Goal: Transaction & Acquisition: Purchase product/service

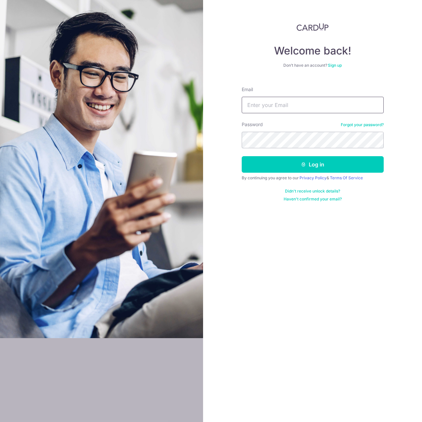
click at [268, 105] on input "Email" at bounding box center [313, 105] width 142 height 16
type input "[PERSON_NAME][EMAIL_ADDRESS][DOMAIN_NAME]"
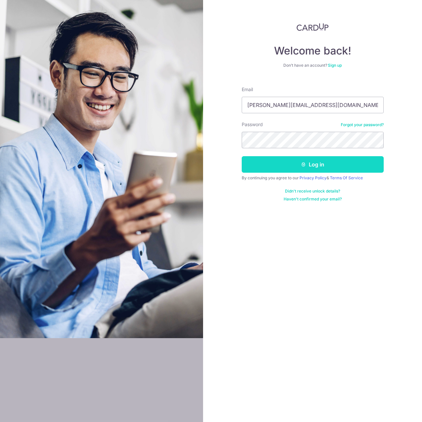
click at [288, 158] on button "Log in" at bounding box center [313, 164] width 142 height 16
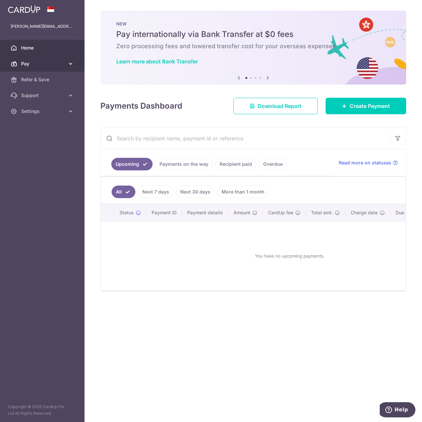
click at [69, 60] on icon at bounding box center [70, 63] width 7 height 7
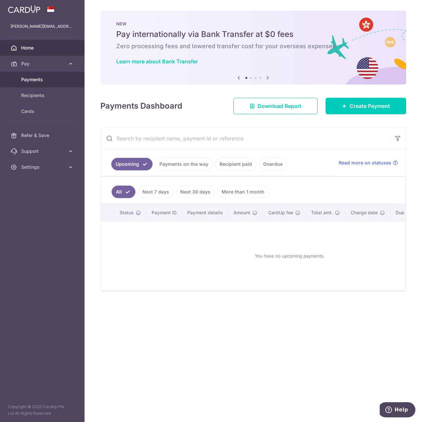
click at [31, 80] on span "Payments" at bounding box center [43, 79] width 44 height 7
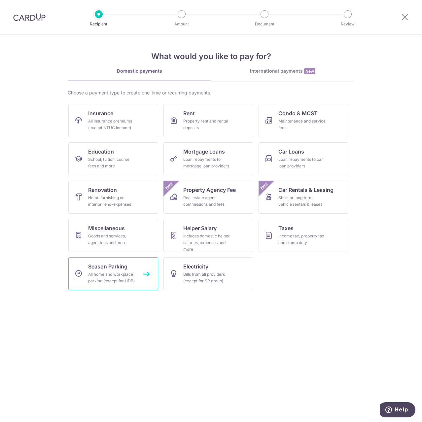
click at [109, 267] on span "Season Parking" at bounding box center [107, 266] width 39 height 8
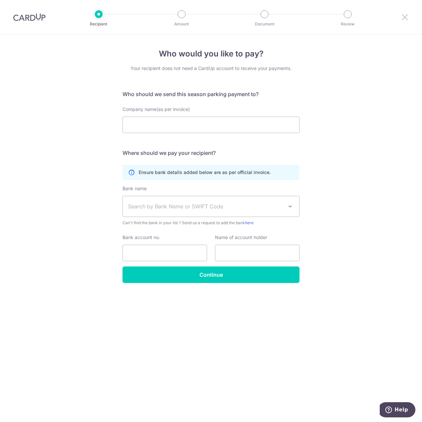
click at [405, 19] on icon at bounding box center [405, 17] width 8 height 8
